Goal: Check status: Check status

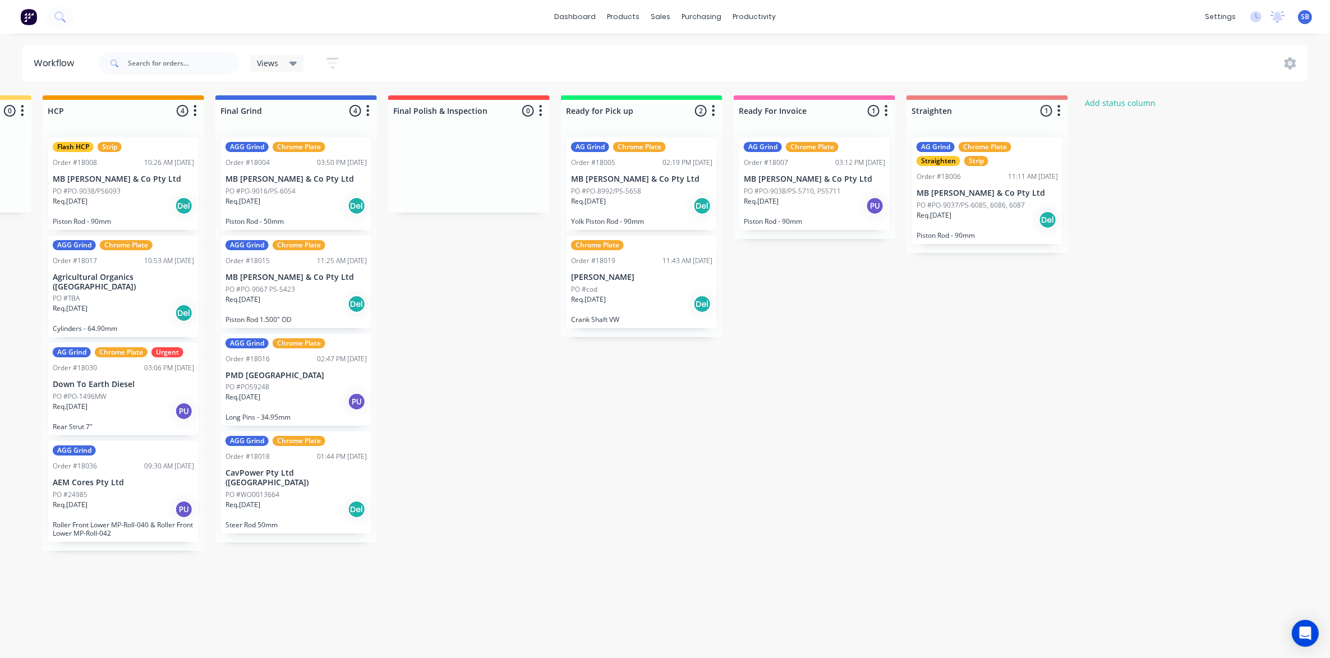
scroll to position [0, 1191]
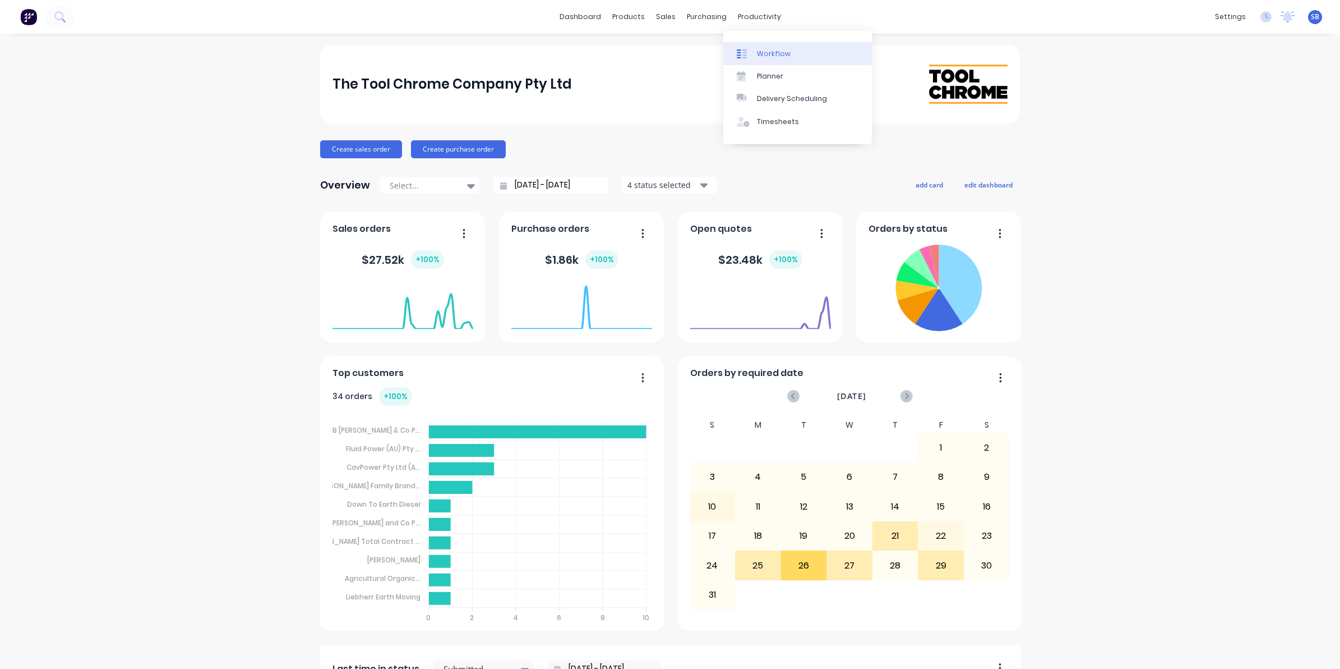
click at [777, 52] on div "Workflow" at bounding box center [774, 54] width 34 height 10
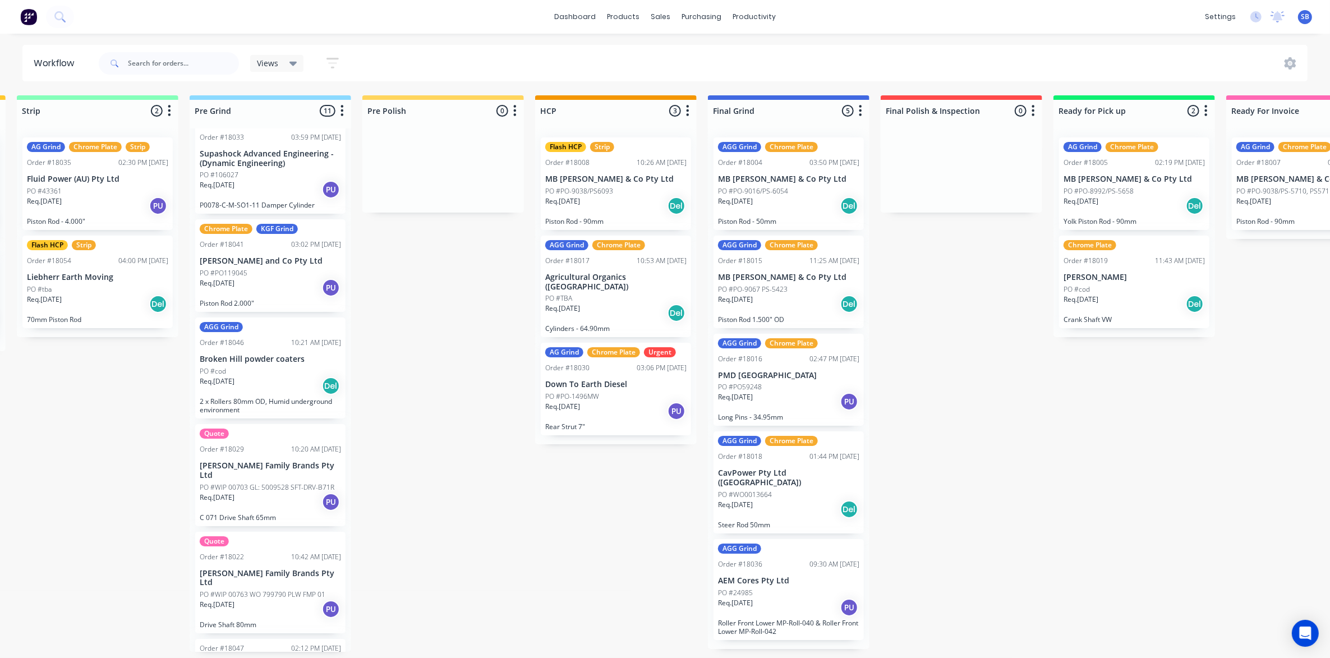
scroll to position [0, 714]
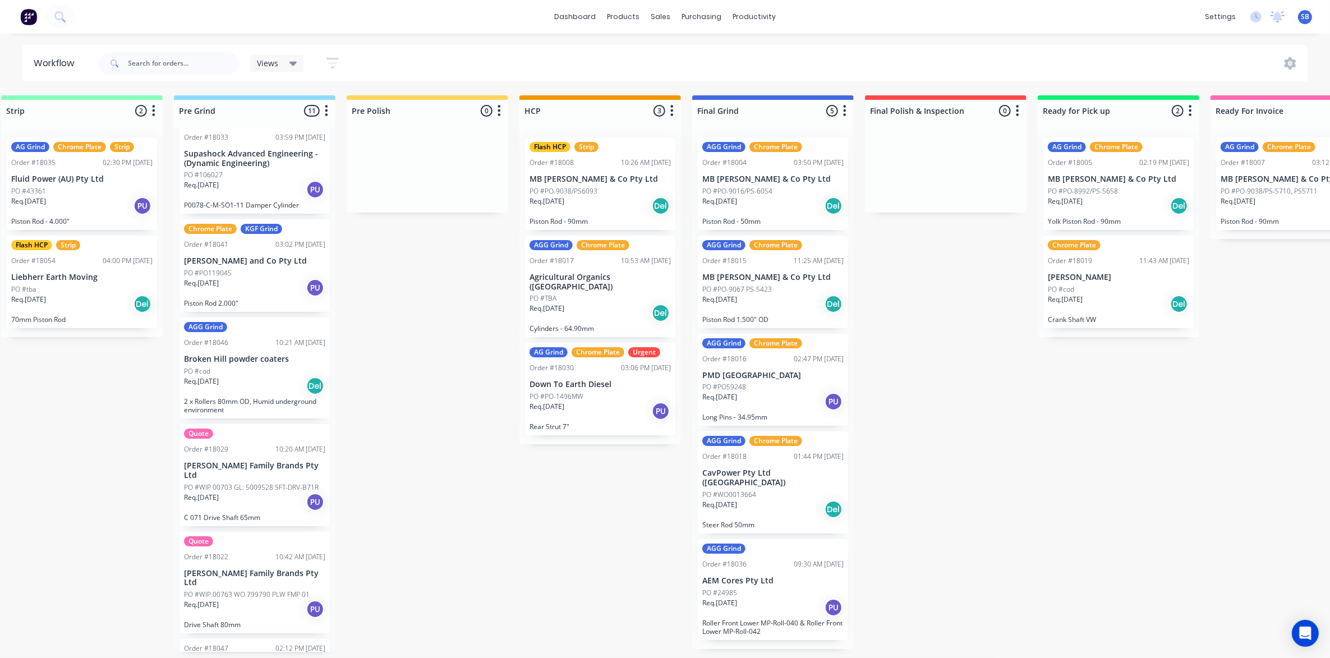
click at [239, 273] on div "PO #PO119045" at bounding box center [254, 273] width 141 height 10
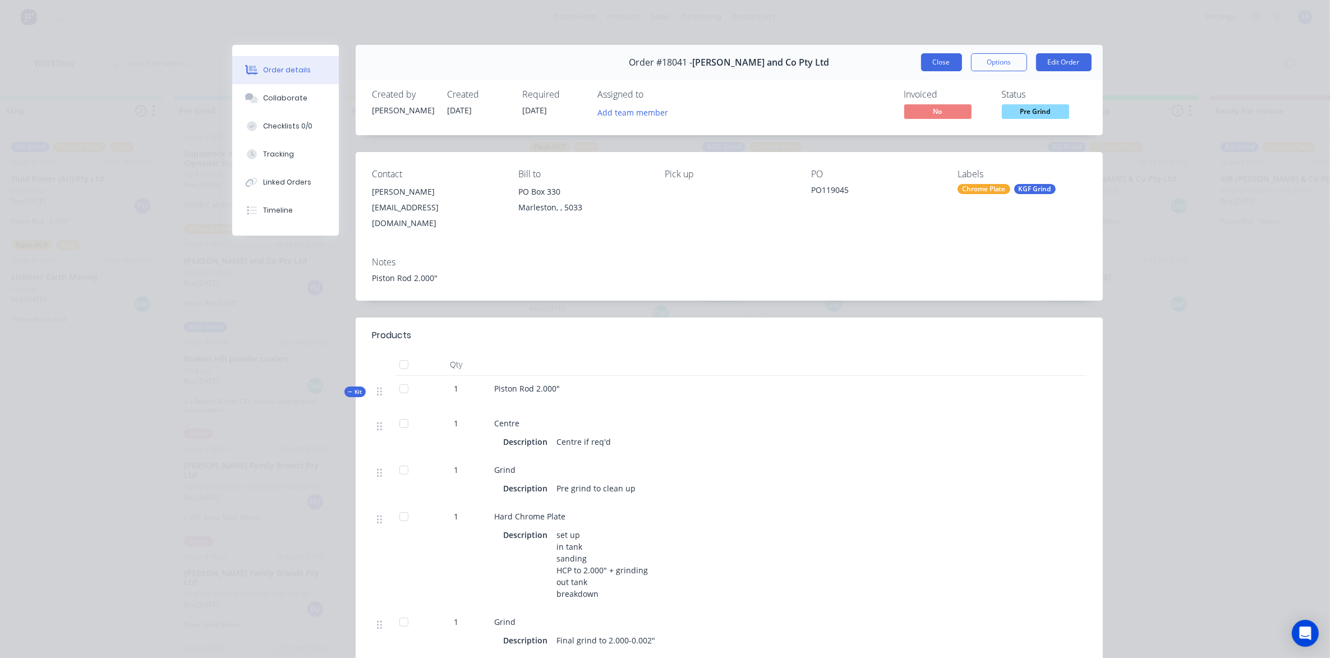
click at [937, 62] on button "Close" at bounding box center [941, 62] width 41 height 18
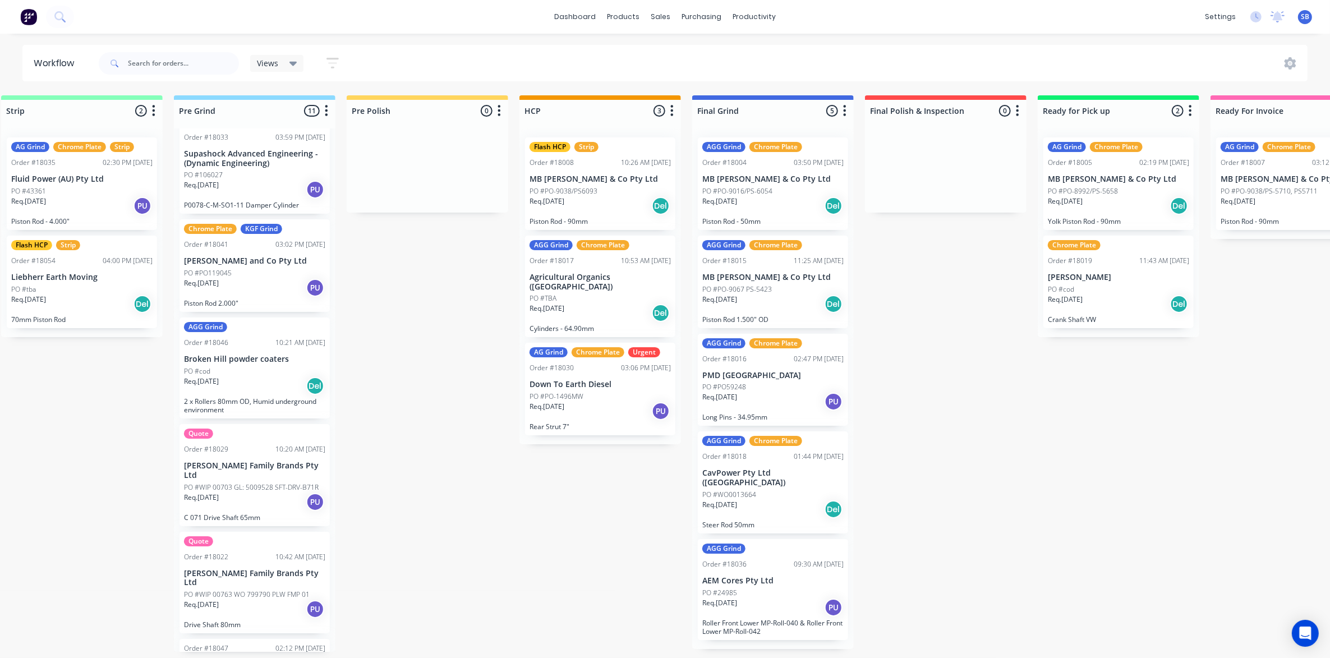
click at [745, 284] on p "PO #PO-9067 PS-5423" at bounding box center [737, 289] width 70 height 10
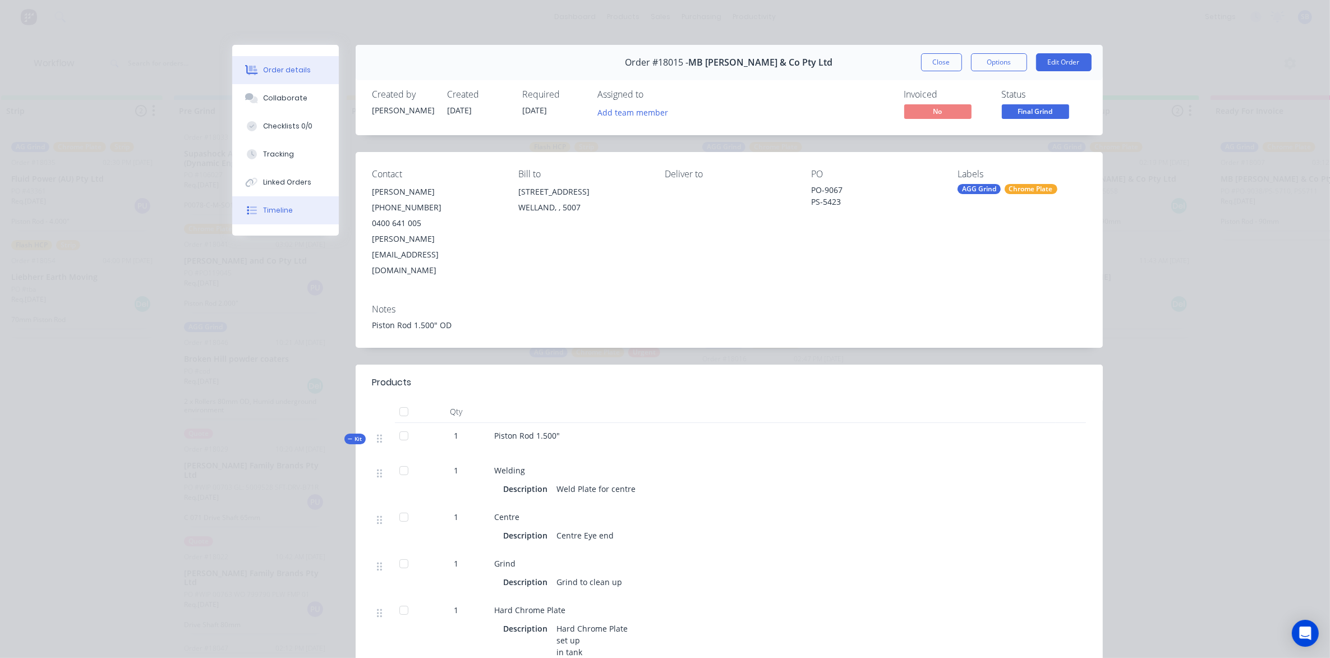
click at [284, 209] on div "Timeline" at bounding box center [278, 210] width 30 height 10
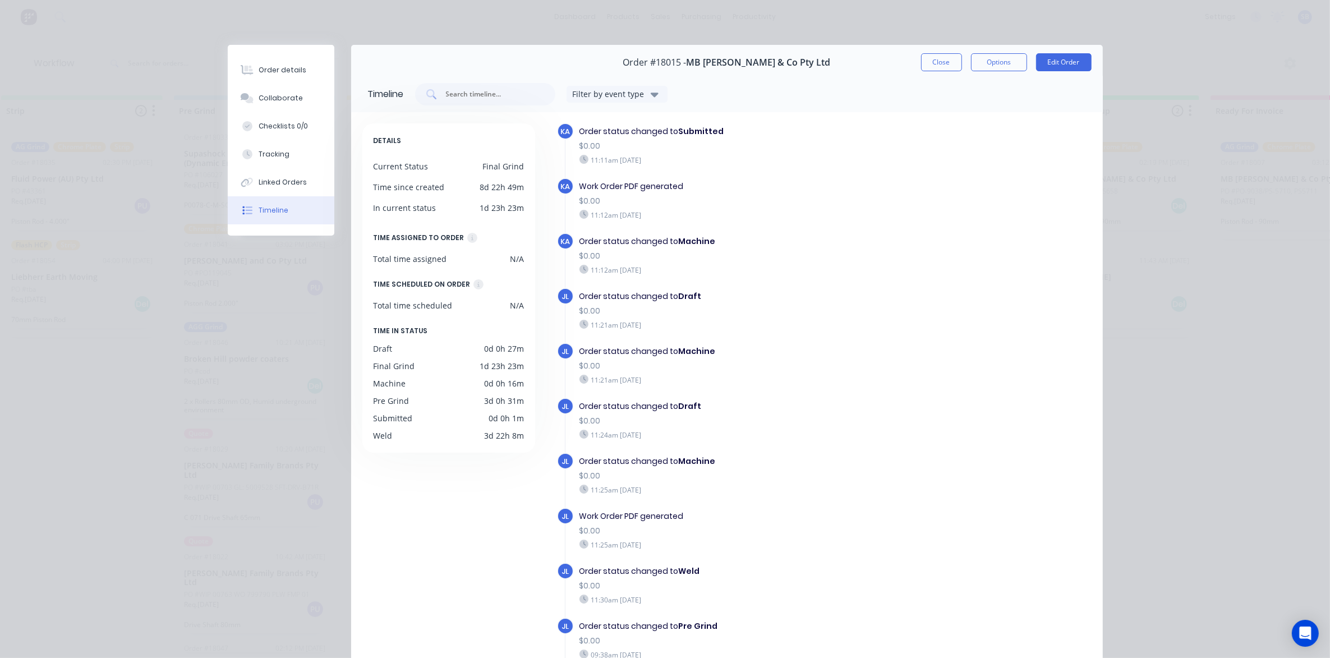
scroll to position [49, 0]
